Goal: Information Seeking & Learning: Learn about a topic

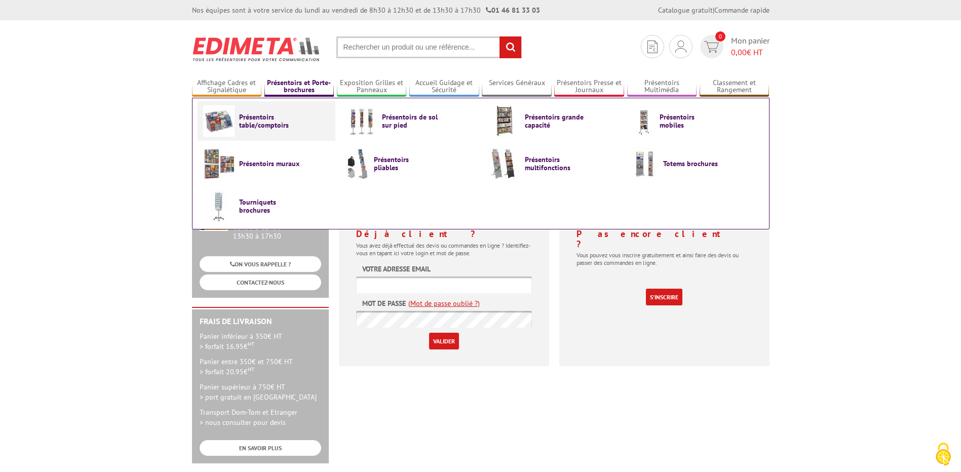
click at [276, 125] on span "Présentoirs table/comptoirs" at bounding box center [269, 121] width 61 height 16
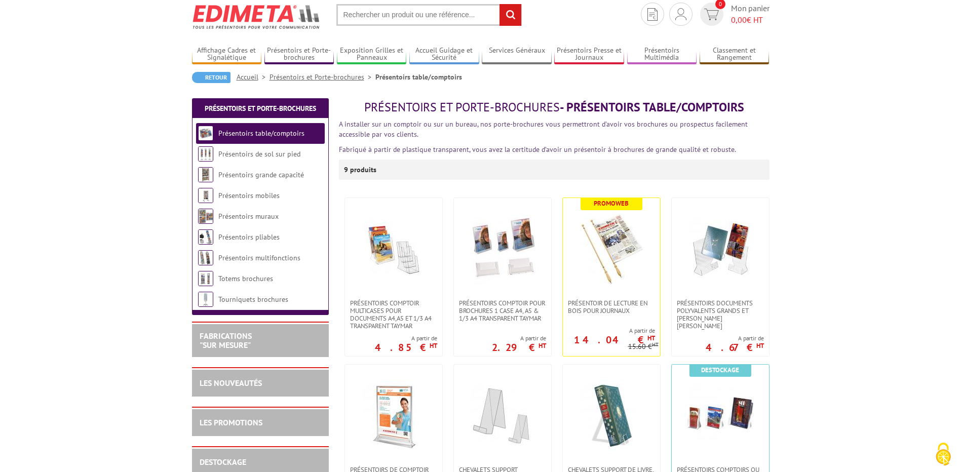
scroll to position [51, 0]
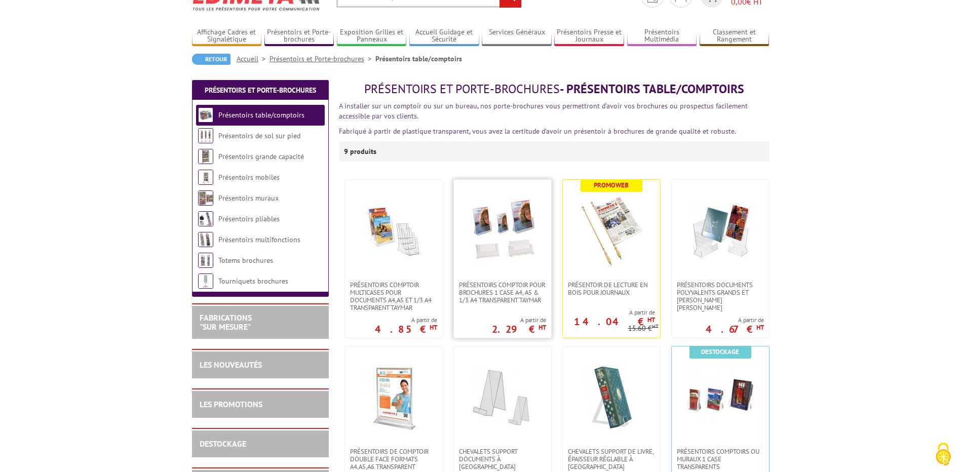
click at [495, 279] on link at bounding box center [502, 230] width 97 height 101
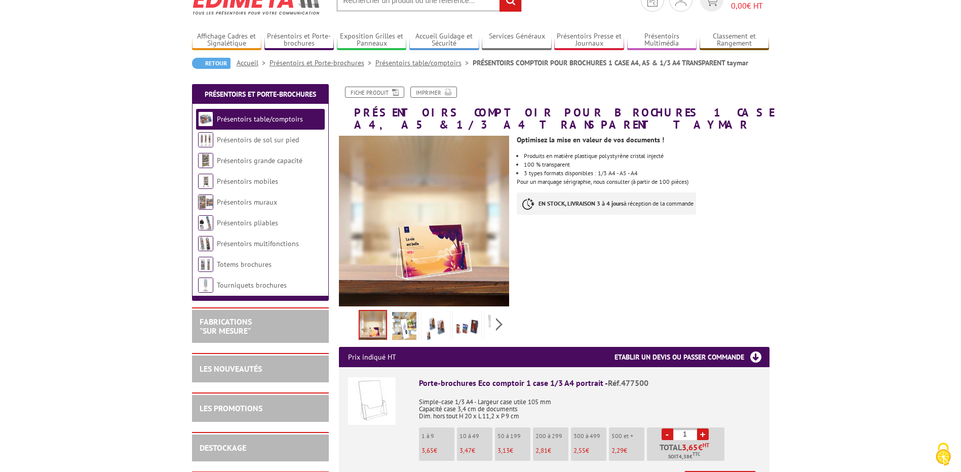
scroll to position [101, 0]
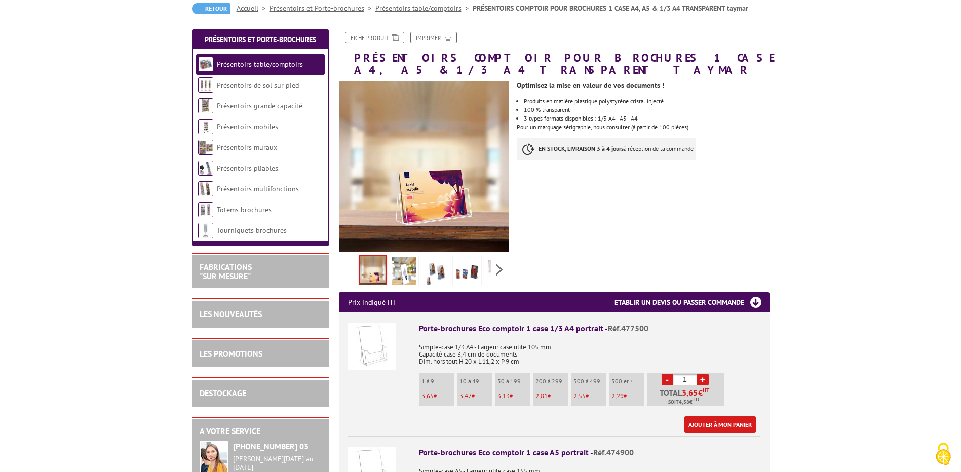
click at [400, 274] on img at bounding box center [404, 272] width 24 height 31
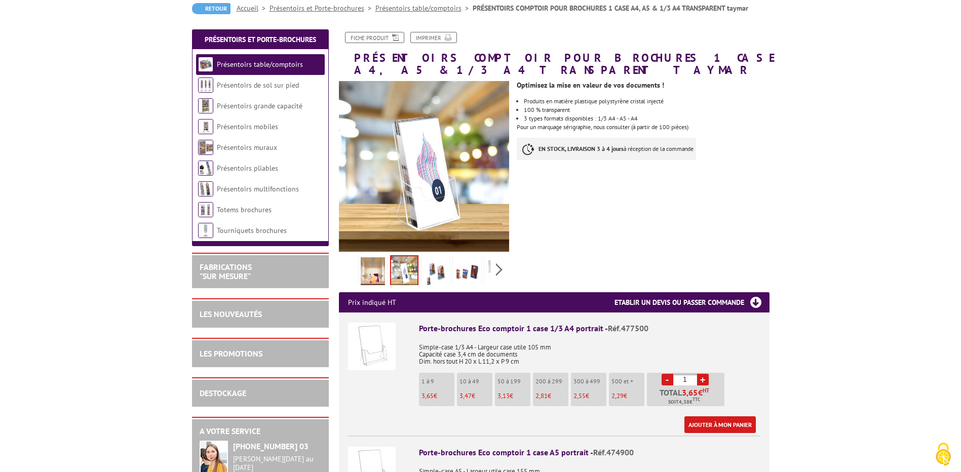
click at [430, 272] on img at bounding box center [436, 272] width 24 height 31
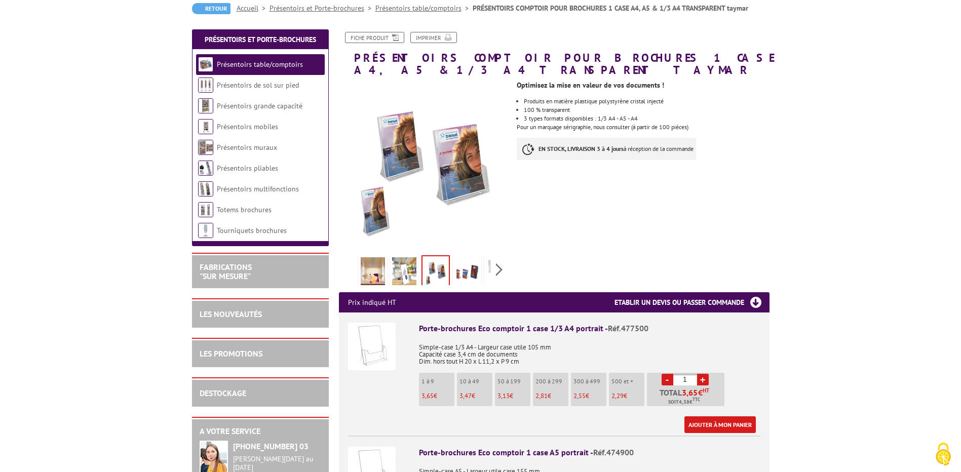
click at [463, 269] on img at bounding box center [467, 272] width 24 height 31
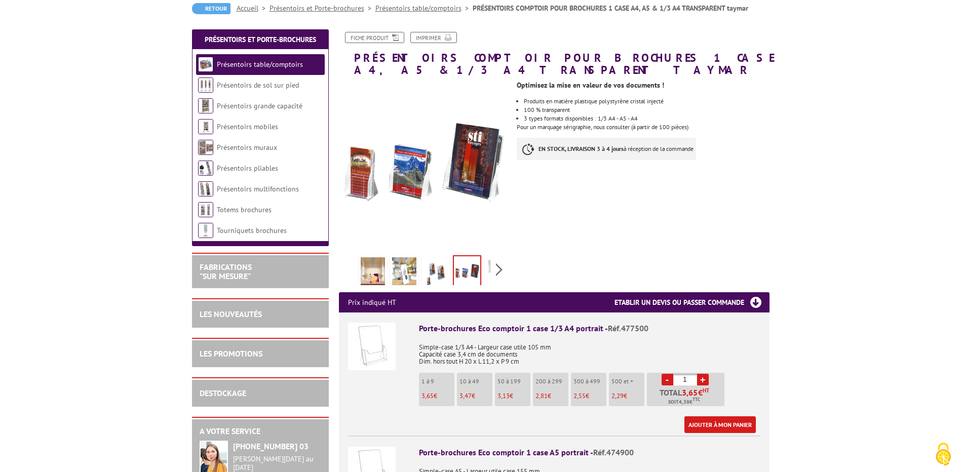
click at [492, 265] on div "Previous Next" at bounding box center [424, 269] width 171 height 35
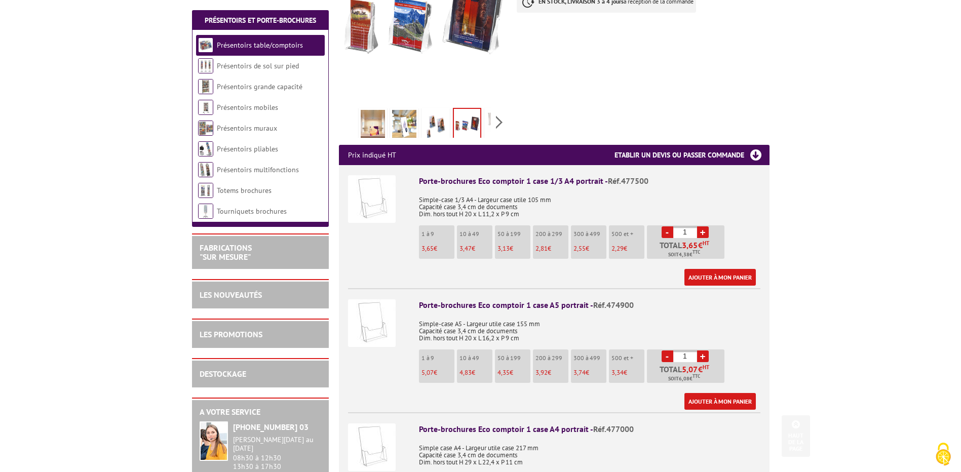
scroll to position [253, 0]
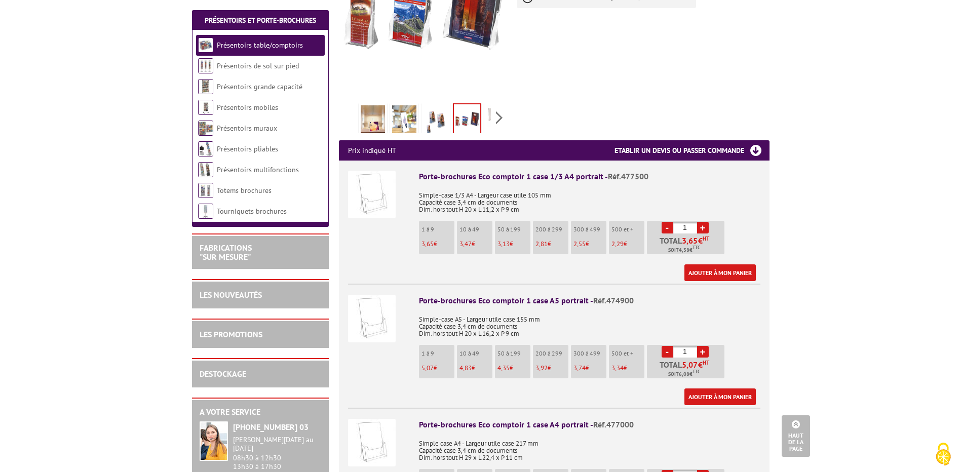
click at [367, 332] on img at bounding box center [372, 319] width 48 height 48
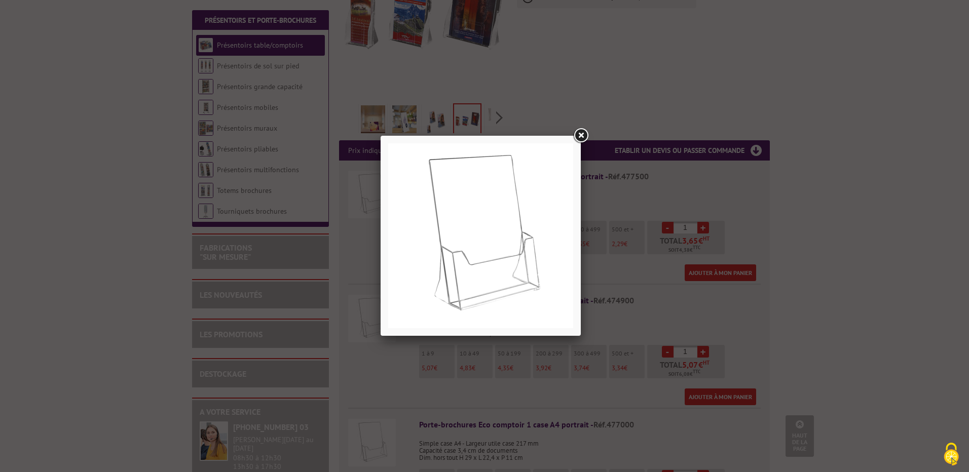
click at [578, 139] on link at bounding box center [581, 136] width 18 height 18
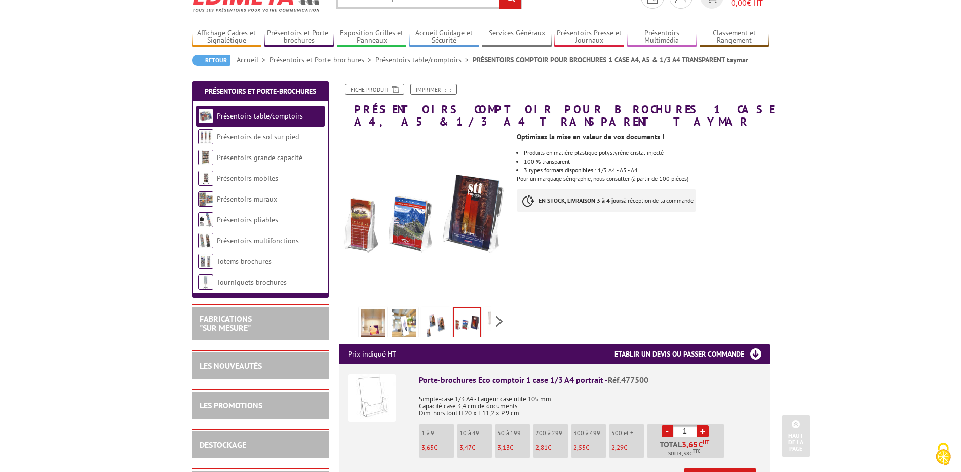
scroll to position [0, 0]
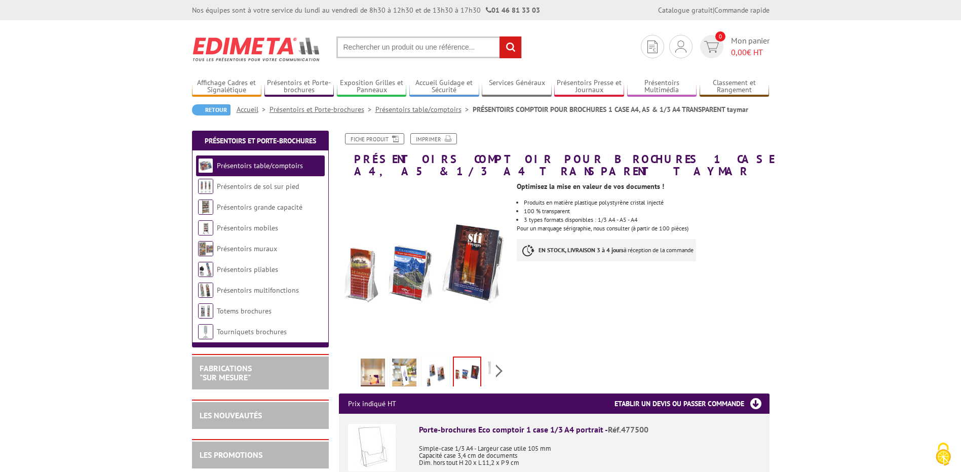
click at [380, 381] on img at bounding box center [373, 374] width 24 height 31
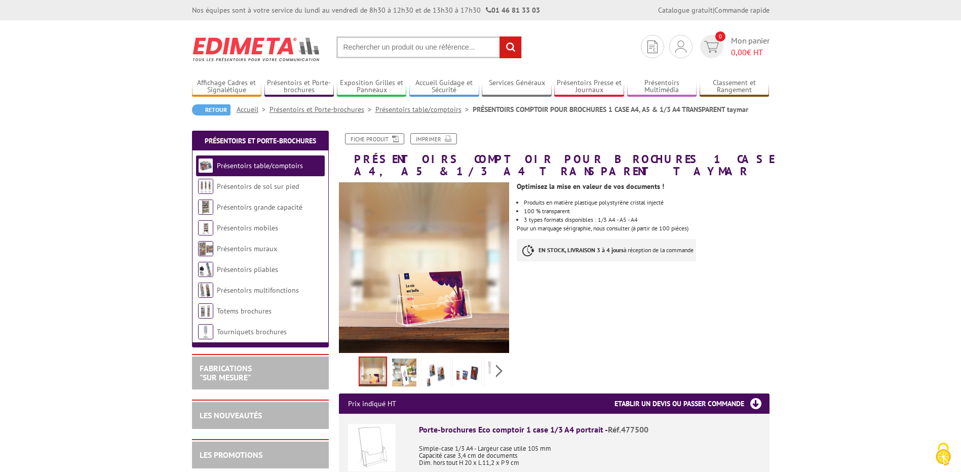
click at [437, 369] on img at bounding box center [436, 374] width 24 height 31
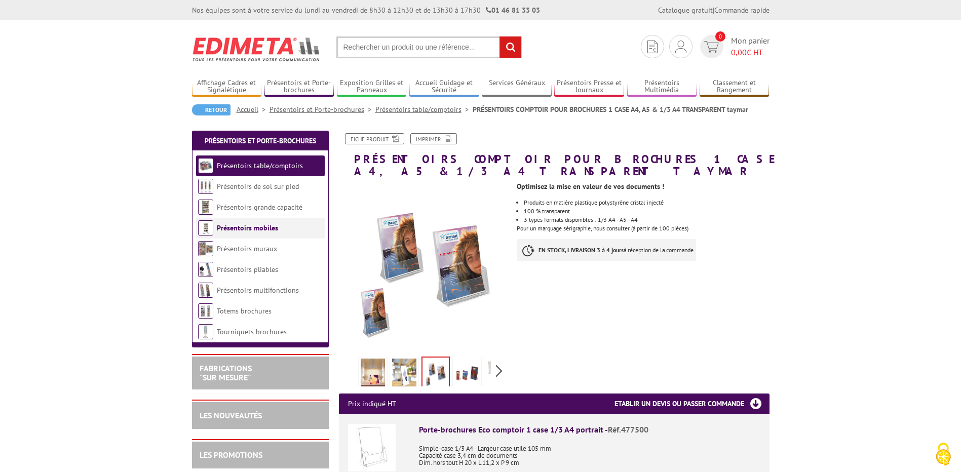
click at [270, 225] on link "Présentoirs mobiles" at bounding box center [247, 227] width 61 height 9
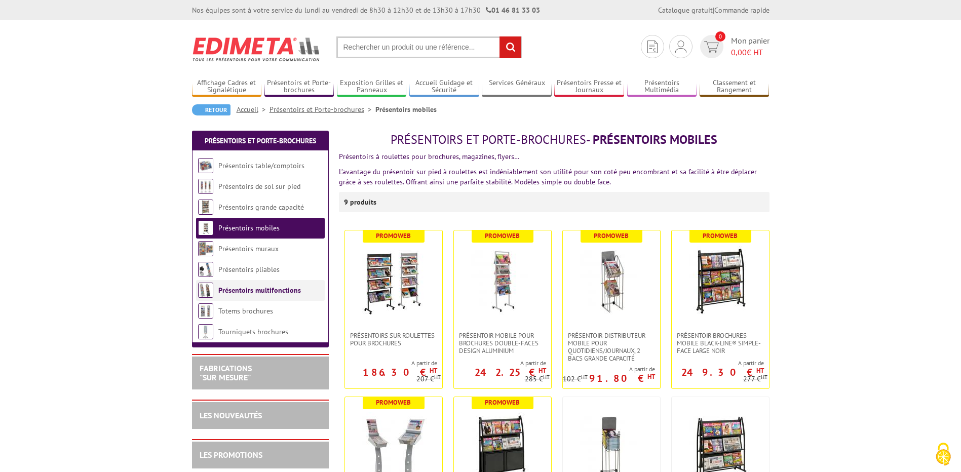
click at [273, 294] on link "Présentoirs multifonctions" at bounding box center [259, 290] width 83 height 9
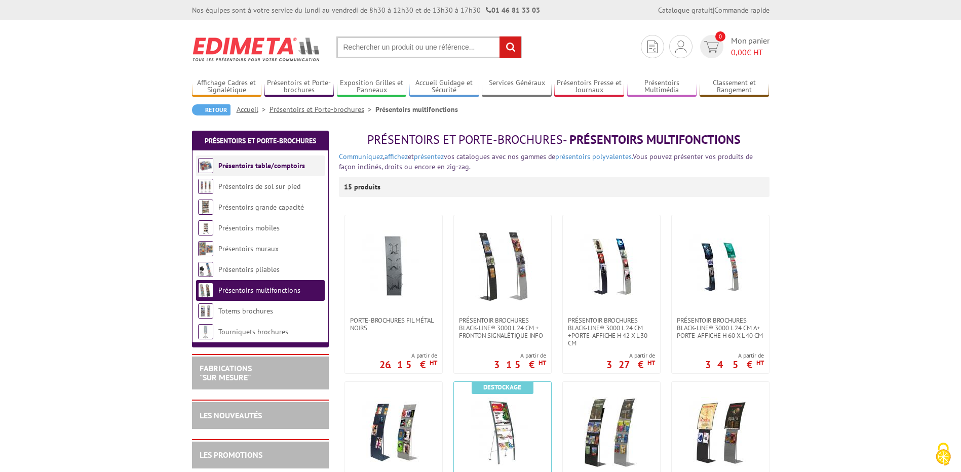
click at [266, 165] on link "Présentoirs table/comptoirs" at bounding box center [261, 165] width 87 height 9
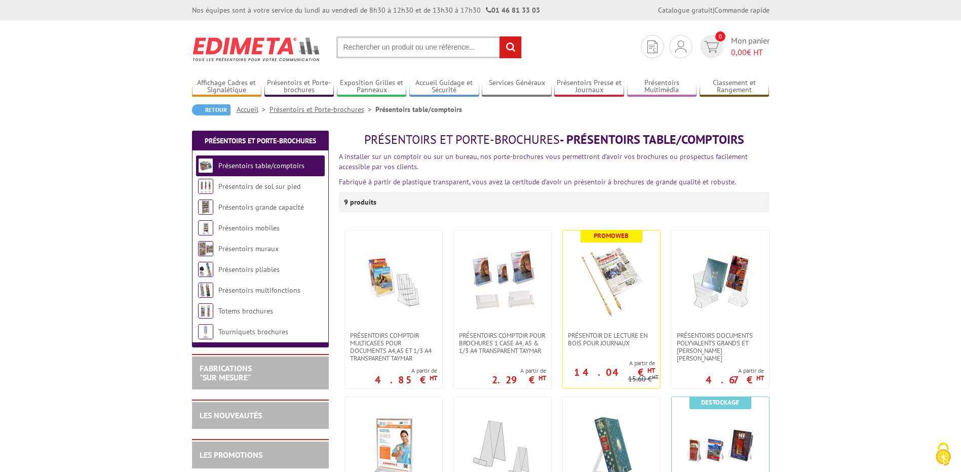
click at [370, 50] on input "text" at bounding box center [428, 47] width 185 height 22
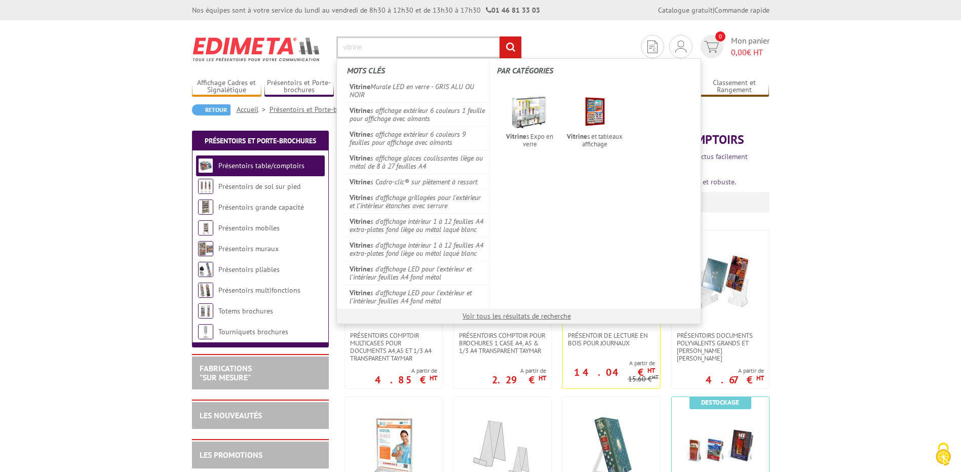
type input "vitrine"
click at [500, 36] on input "rechercher" at bounding box center [511, 47] width 22 height 22
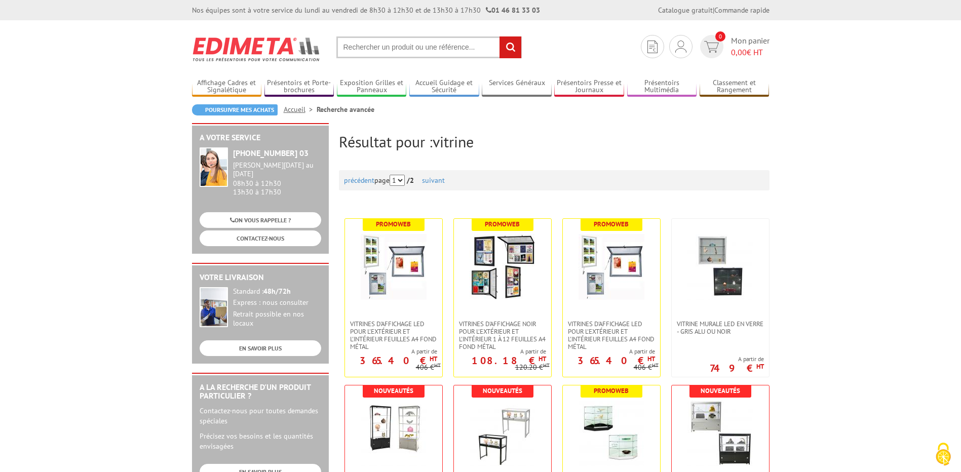
click at [408, 51] on input "text" at bounding box center [428, 47] width 185 height 22
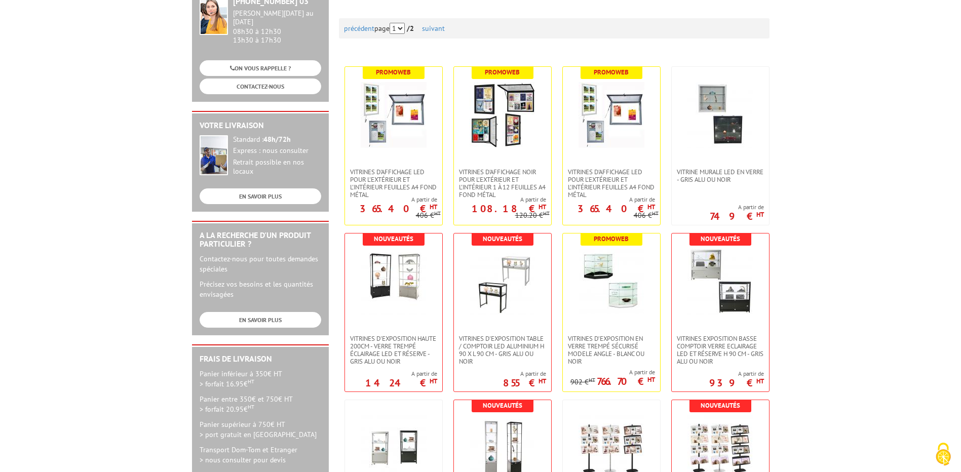
scroll to position [203, 0]
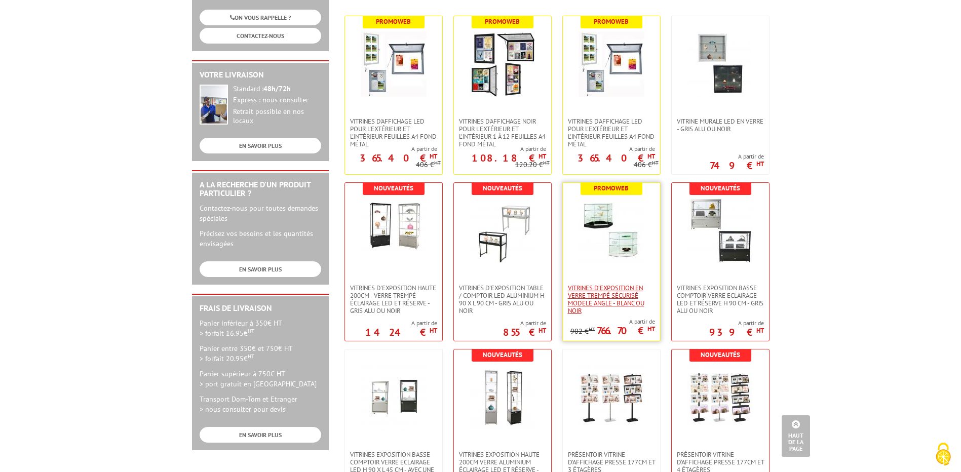
click at [606, 290] on span "VITRINES D’EXPOSITION EN VERRE TREMPÉ SÉCURISÉ MODELE ANGLE - BLANC OU NOIR" at bounding box center [611, 299] width 87 height 30
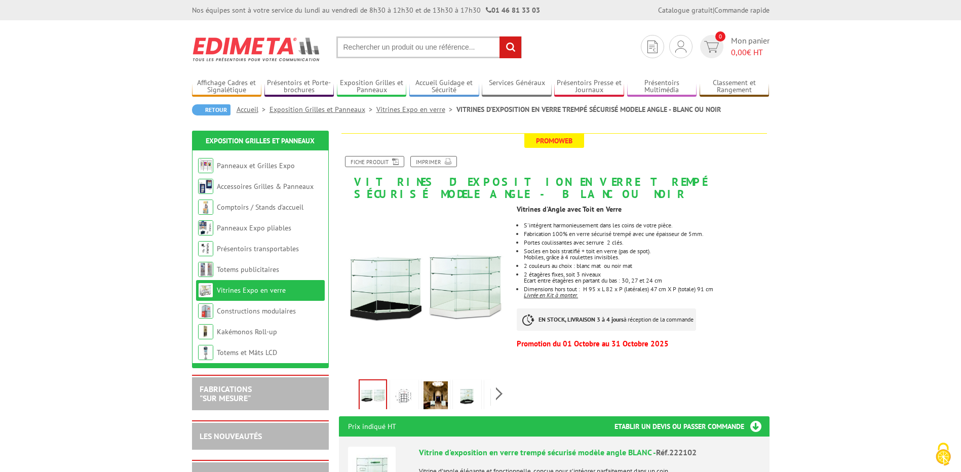
click at [418, 383] on link at bounding box center [404, 397] width 28 height 35
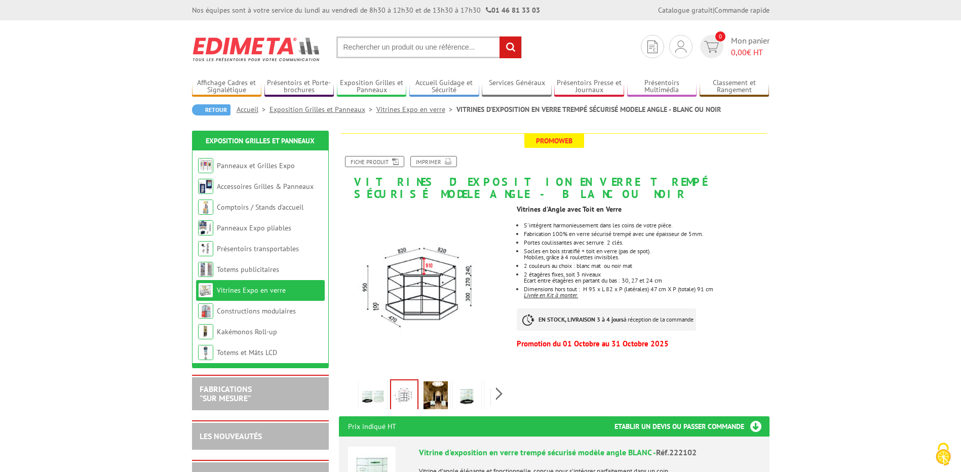
click at [448, 388] on link at bounding box center [436, 397] width 28 height 35
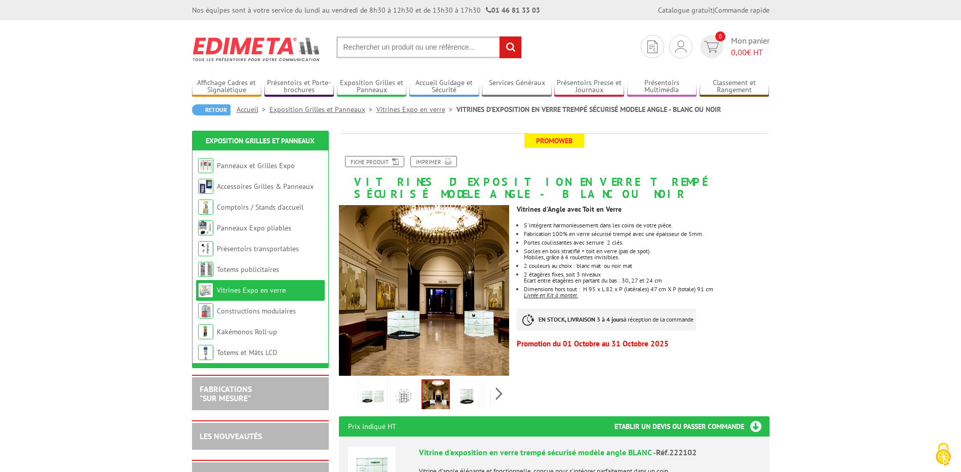
click at [458, 388] on img at bounding box center [467, 397] width 24 height 31
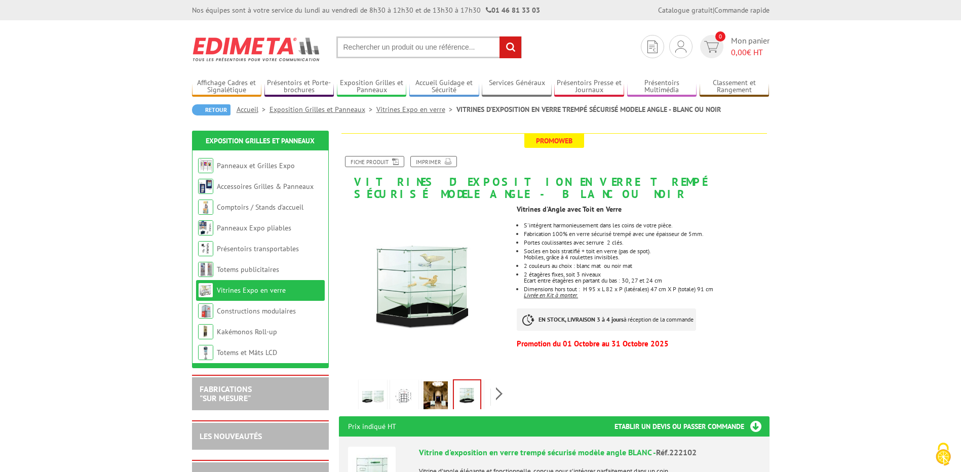
click at [494, 382] on div "Previous Next" at bounding box center [424, 393] width 171 height 35
click at [498, 382] on div "Previous Next" at bounding box center [424, 393] width 171 height 35
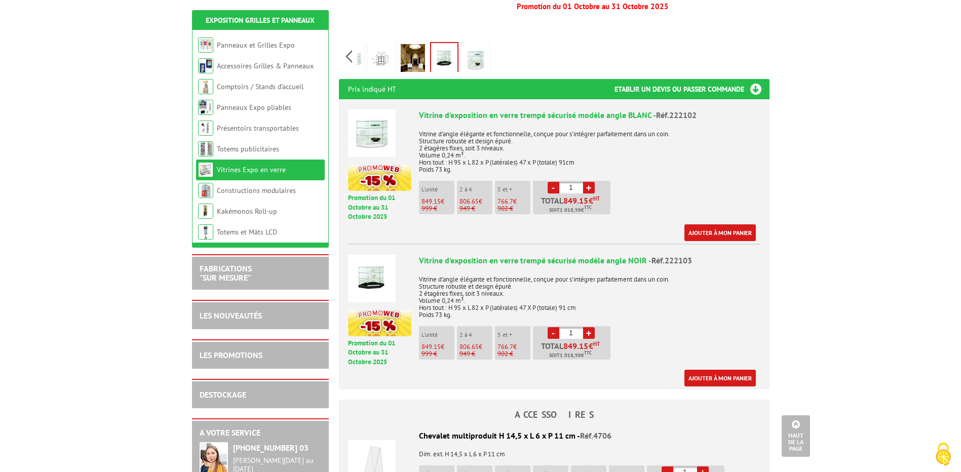
scroll to position [405, 0]
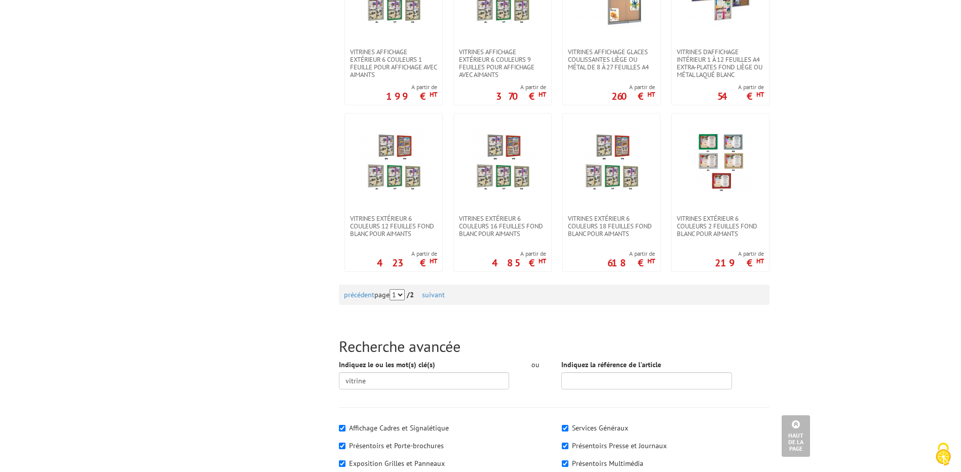
scroll to position [1013, 0]
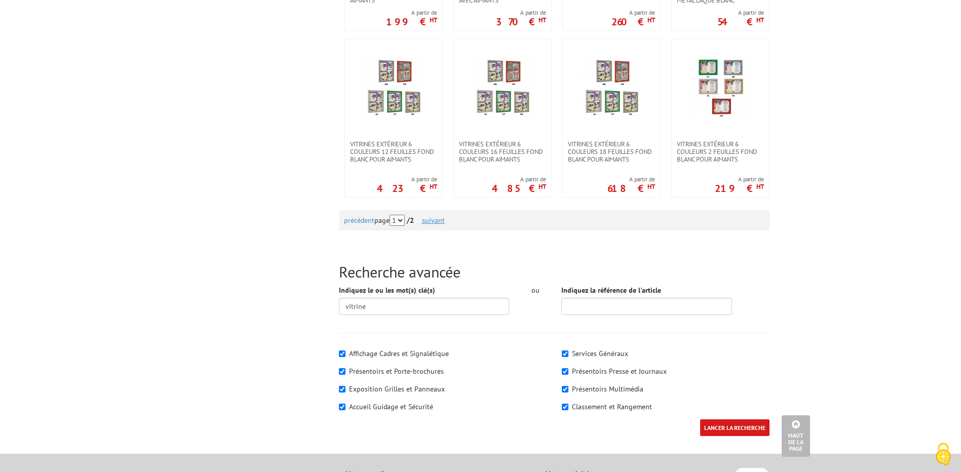
click at [432, 218] on link "suivant" at bounding box center [433, 220] width 23 height 9
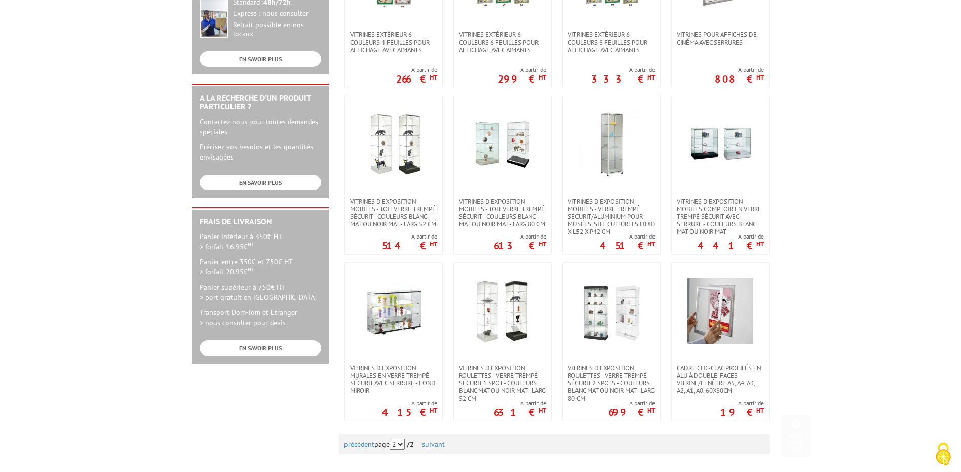
scroll to position [304, 0]
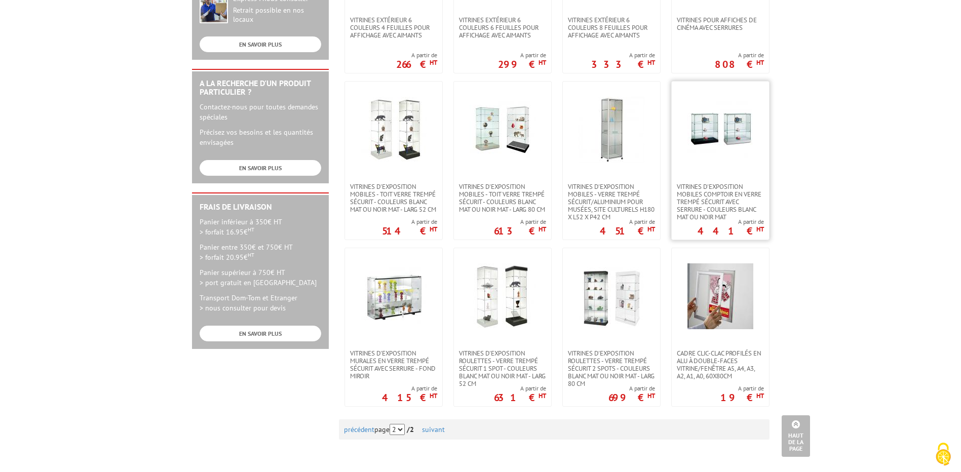
click at [689, 130] on img at bounding box center [721, 130] width 66 height 66
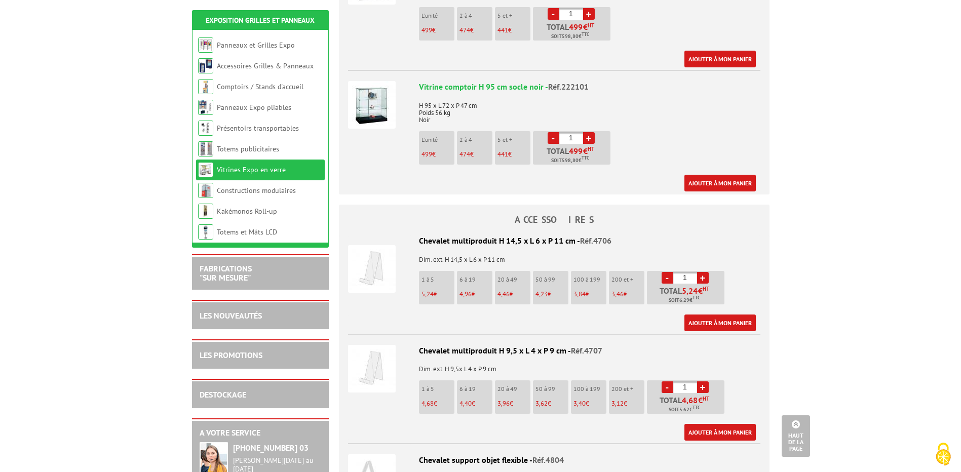
scroll to position [557, 0]
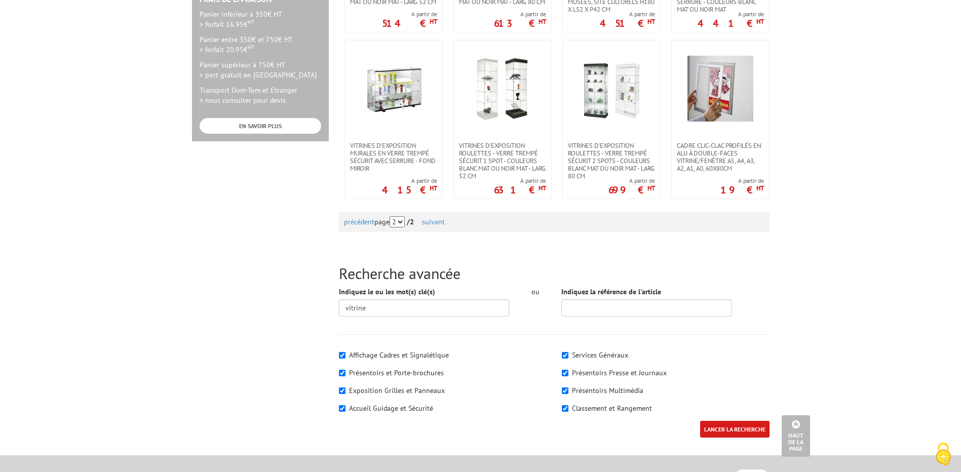
scroll to position [456, 0]
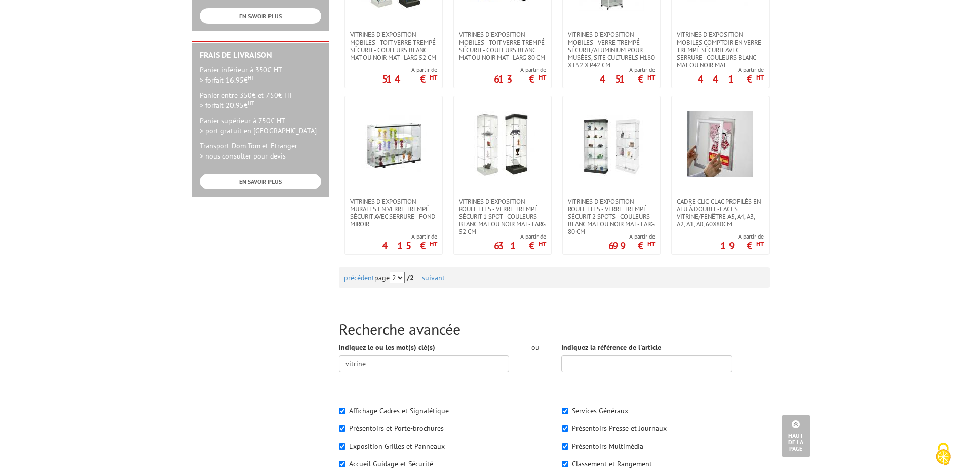
click at [361, 280] on link "précédent" at bounding box center [359, 277] width 30 height 9
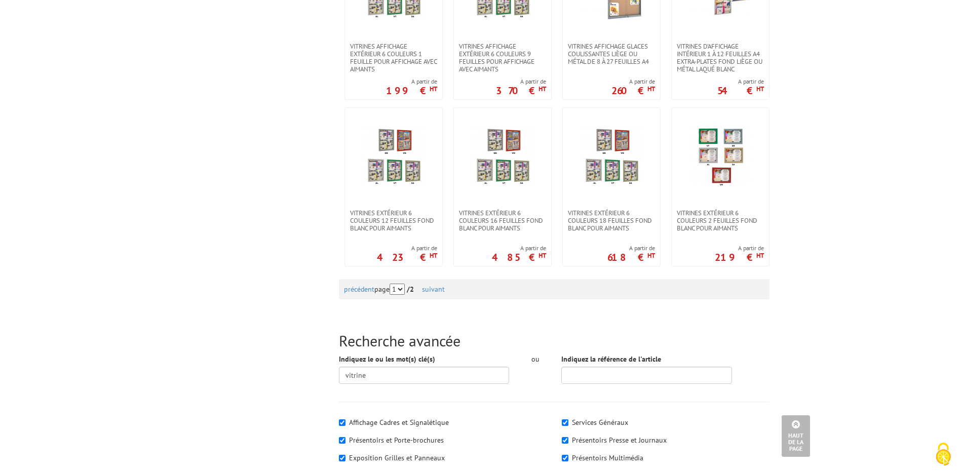
scroll to position [963, 0]
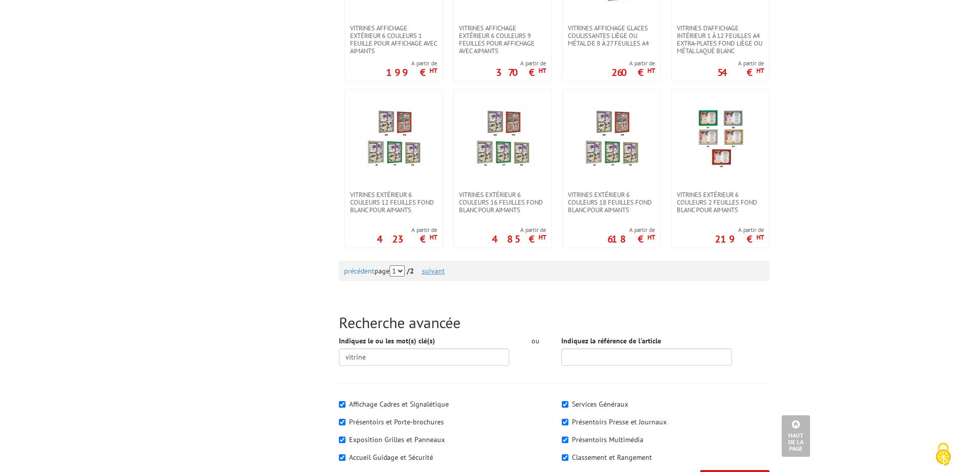
click at [442, 272] on link "suivant" at bounding box center [433, 271] width 23 height 9
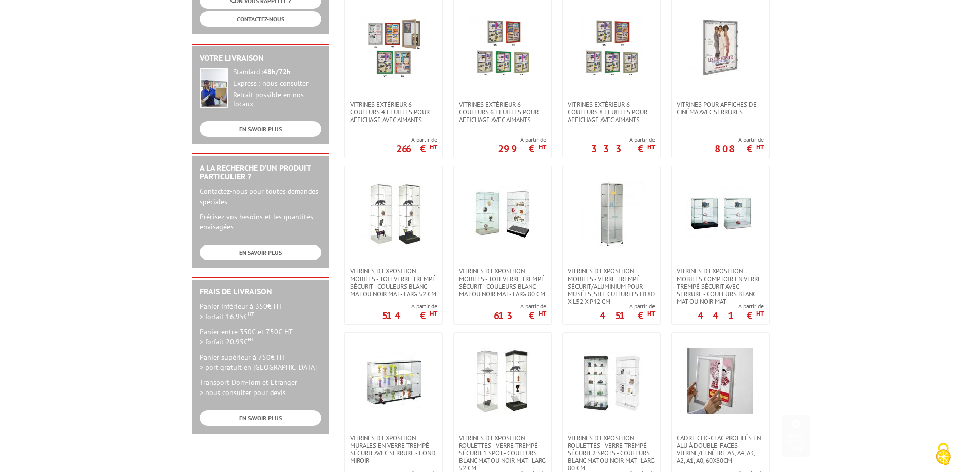
scroll to position [355, 0]
